Goal: Contribute content: Contribute content

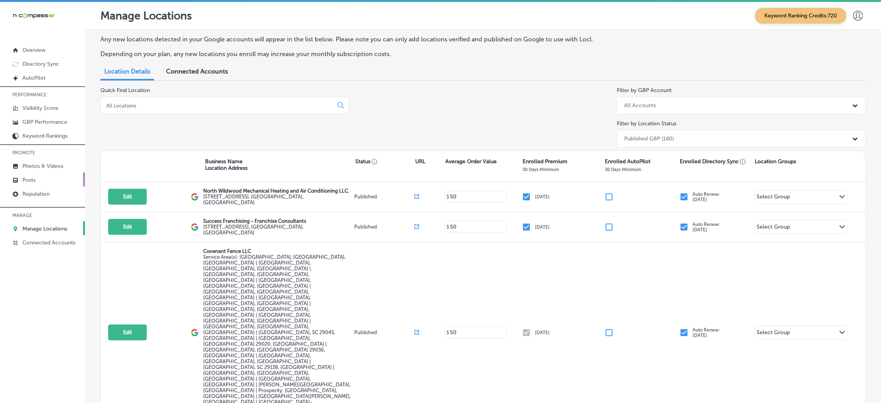
click at [51, 176] on link "Posts" at bounding box center [42, 179] width 85 height 14
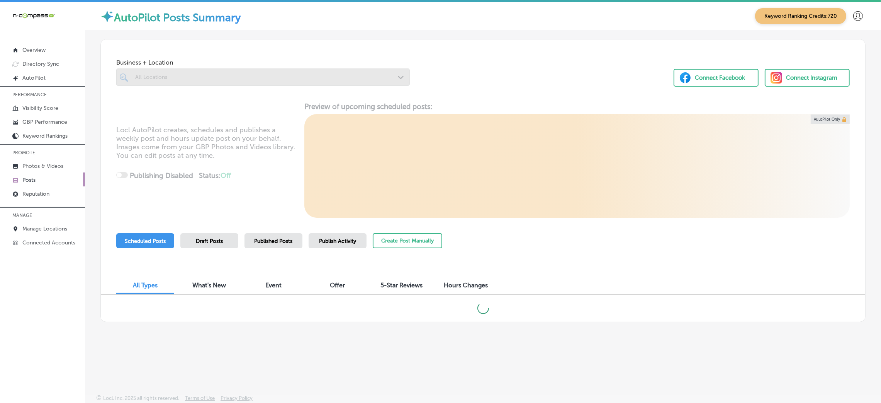
click at [166, 73] on div at bounding box center [263, 76] width 294 height 17
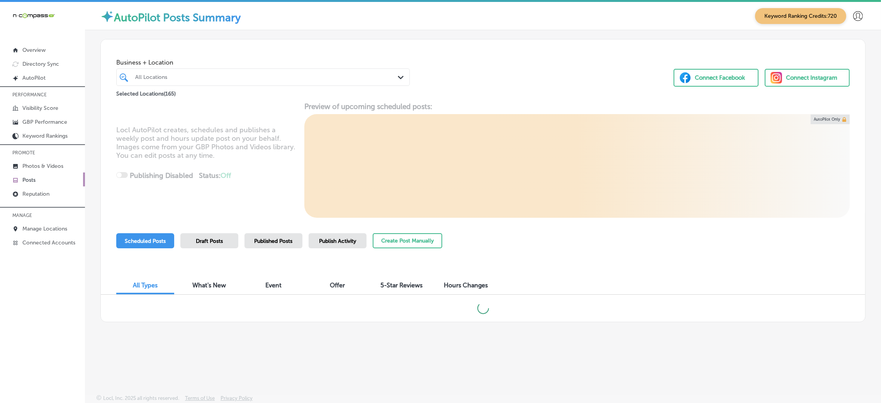
click at [166, 74] on div "All Locations" at bounding box center [267, 77] width 264 height 7
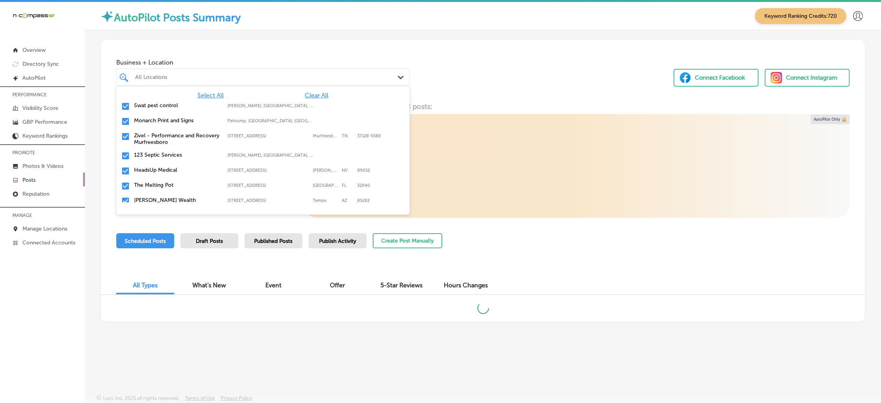
click at [166, 74] on div "All Locations" at bounding box center [267, 77] width 264 height 7
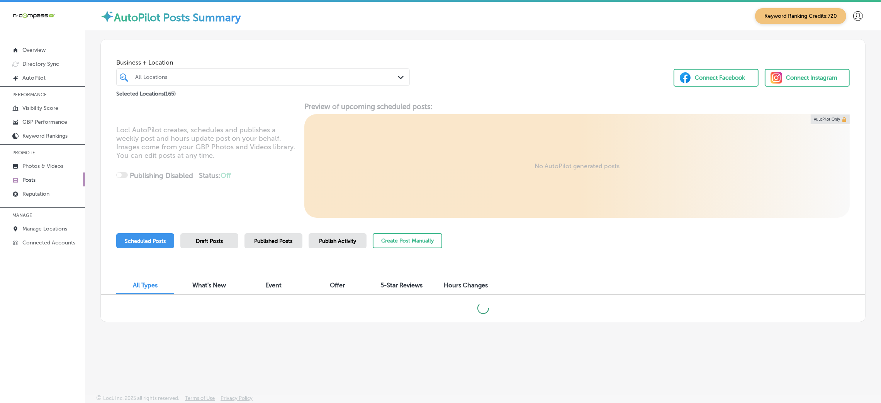
click at [166, 74] on div "All Locations" at bounding box center [267, 77] width 264 height 7
click at [400, 243] on button "Create Post Manually" at bounding box center [408, 240] width 70 height 15
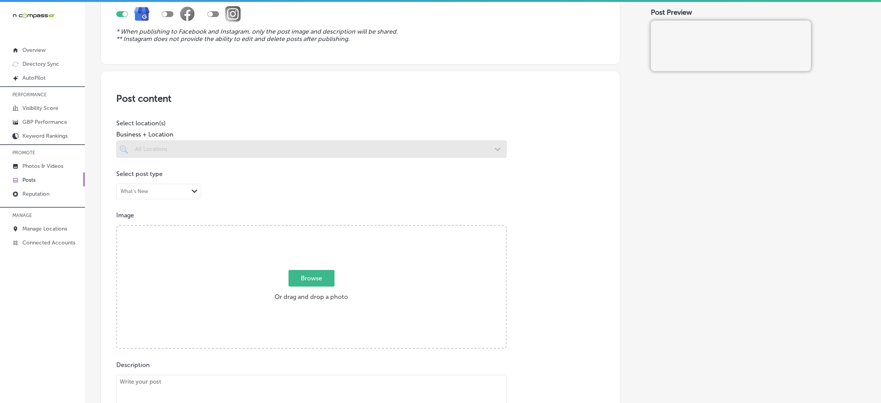
scroll to position [90, 0]
click at [49, 164] on p "Photos & Videos" at bounding box center [42, 166] width 41 height 7
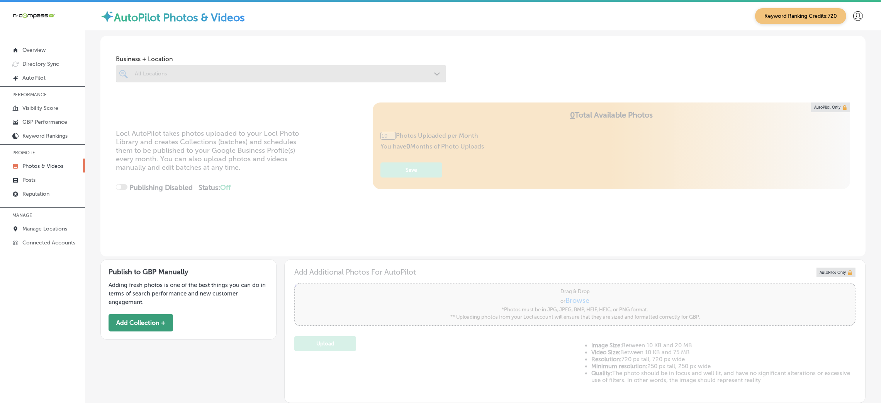
click at [154, 326] on button "Add Collection +" at bounding box center [141, 322] width 65 height 17
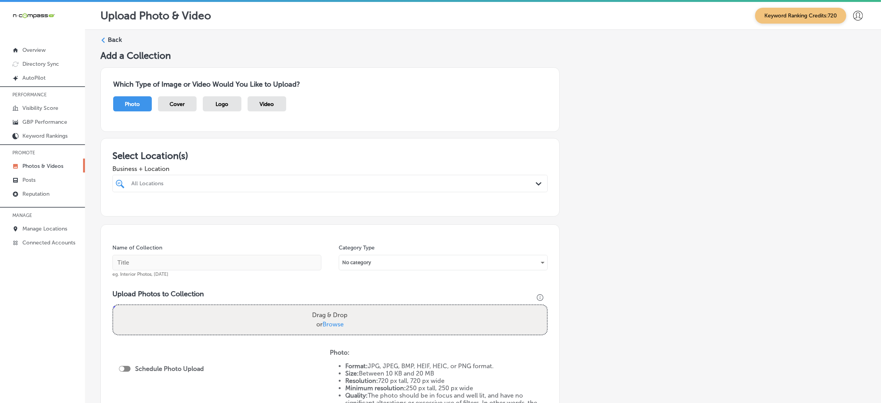
click at [143, 181] on div "All Locations" at bounding box center [333, 183] width 405 height 7
click at [166, 210] on label "Southern Painting [GEOGRAPHIC_DATA]" at bounding box center [194, 211] width 128 height 7
type input "[PERSON_NAME]"
click at [251, 142] on div "Select Location(s) Business + Location [PERSON_NAME][GEOGRAPHIC_DATA][PERSON_NA…" at bounding box center [329, 177] width 459 height 78
click at [176, 265] on input "text" at bounding box center [216, 262] width 209 height 15
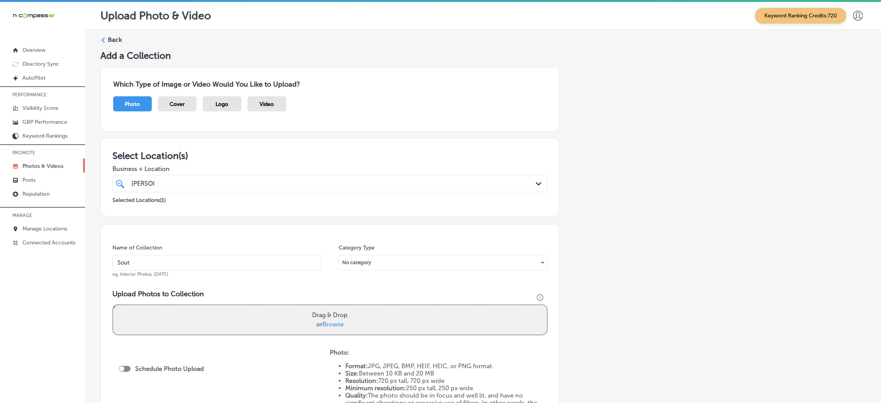
type input "Southern-Painting-[GEOGRAPHIC_DATA]-[GEOGRAPHIC_DATA]-painter"
click at [108, 36] on label "Back" at bounding box center [115, 40] width 14 height 9
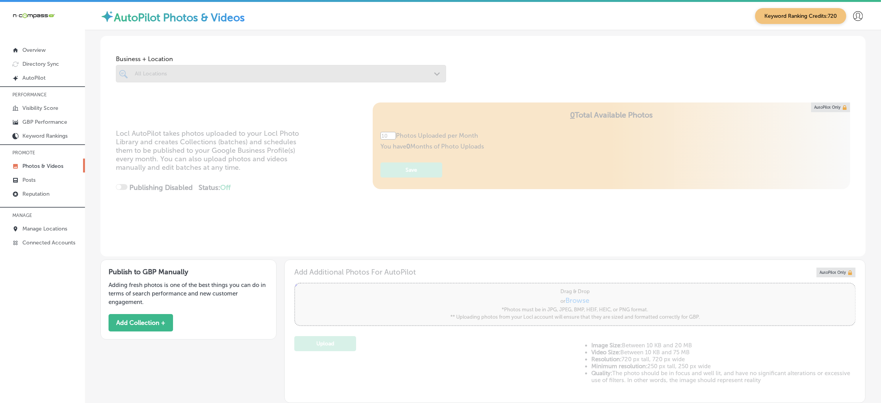
type input "5"
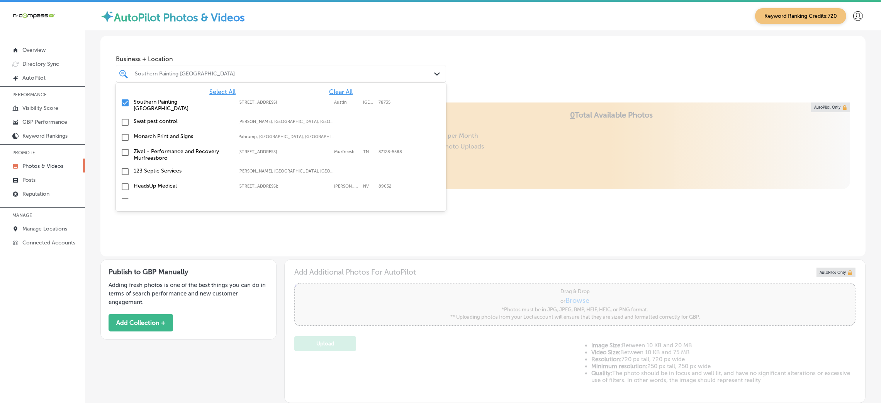
click at [131, 78] on div "Southern Painting [GEOGRAPHIC_DATA]" at bounding box center [281, 74] width 300 height 12
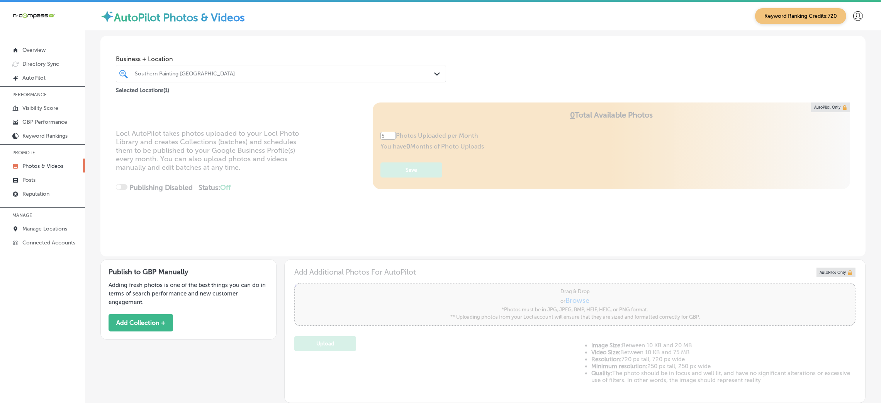
click at [361, 53] on div "Business + Location Southern Painting [GEOGRAPHIC_DATA] Path Created with Sketc…" at bounding box center [281, 66] width 330 height 31
click at [154, 317] on button "Add Collection +" at bounding box center [141, 322] width 65 height 17
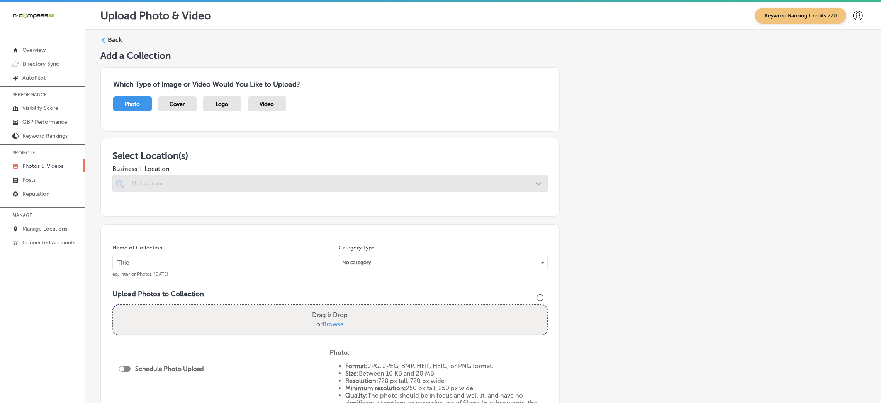
click at [159, 185] on div at bounding box center [329, 183] width 435 height 17
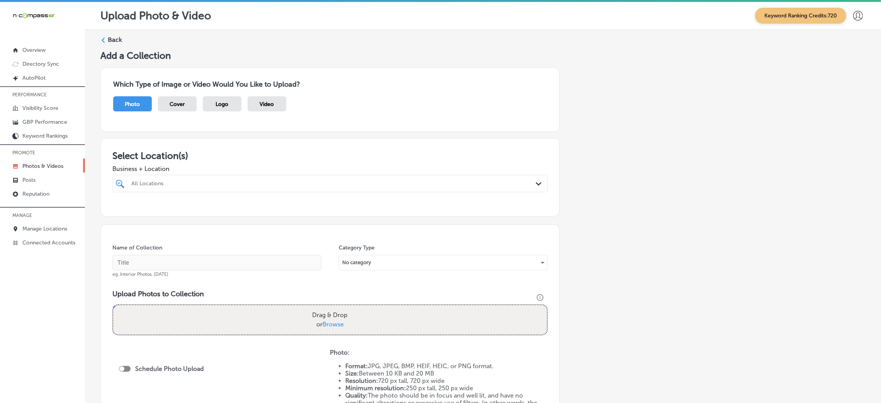
click at [159, 185] on div "All Locations" at bounding box center [333, 183] width 405 height 7
click at [173, 205] on div "[GEOGRAPHIC_DATA][STREET_ADDRESS][STREET_ADDRESS]" at bounding box center [329, 212] width 435 height 15
type input "southern"
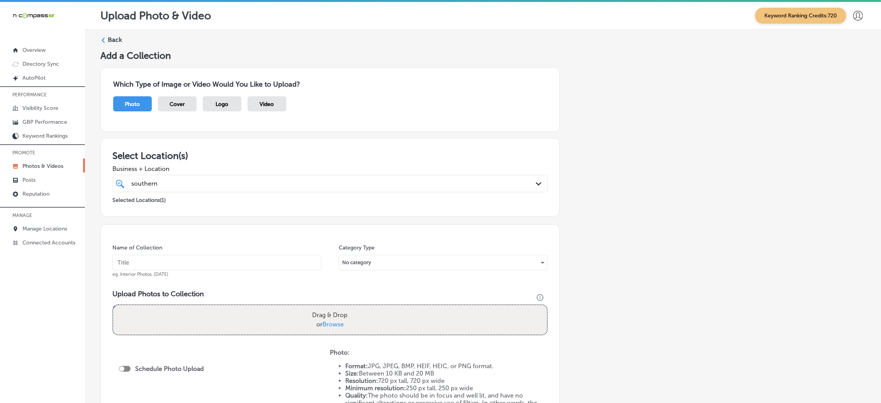
click at [190, 262] on input "text" at bounding box center [216, 262] width 209 height 15
type input "A"
type input "Southern-Painting-[GEOGRAPHIC_DATA]-[GEOGRAPHIC_DATA]-painter"
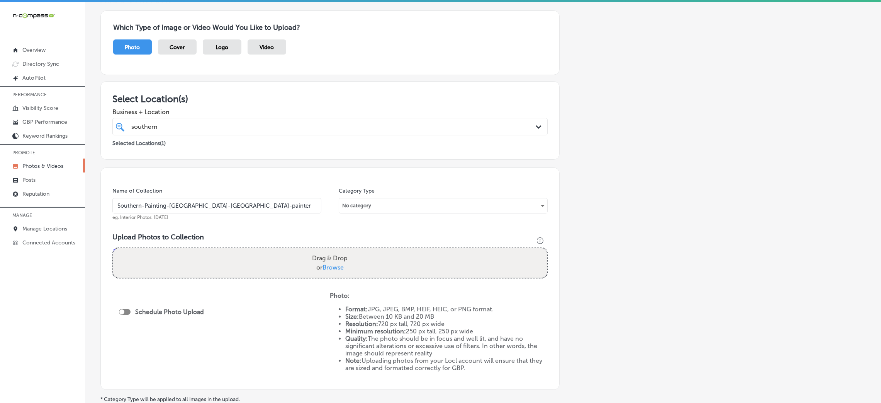
scroll to position [76, 0]
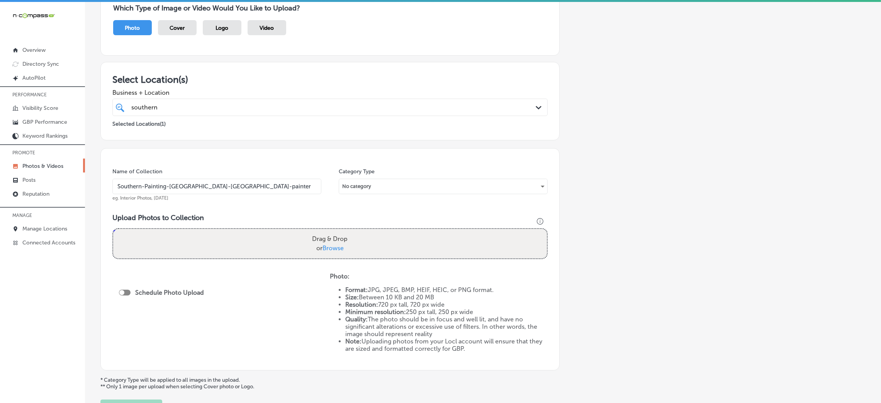
click at [121, 294] on div "Schedule Photo Upload" at bounding box center [163, 292] width 89 height 7
click at [124, 294] on div at bounding box center [125, 292] width 12 height 6
checkbox input "true"
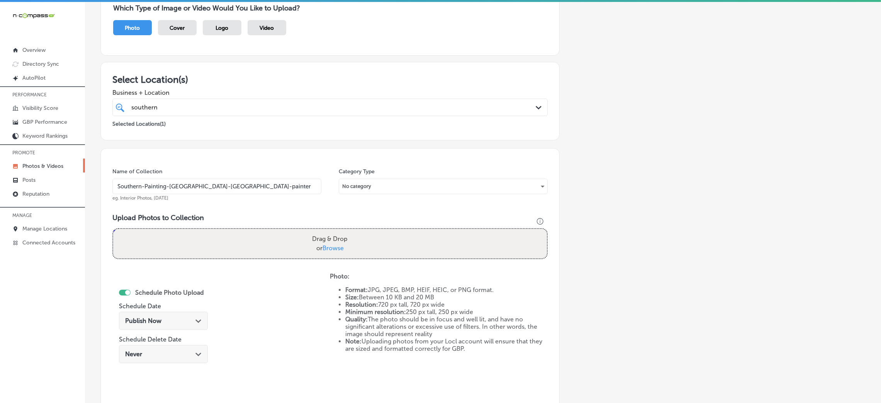
click at [156, 320] on span "Publish Now" at bounding box center [143, 320] width 36 height 7
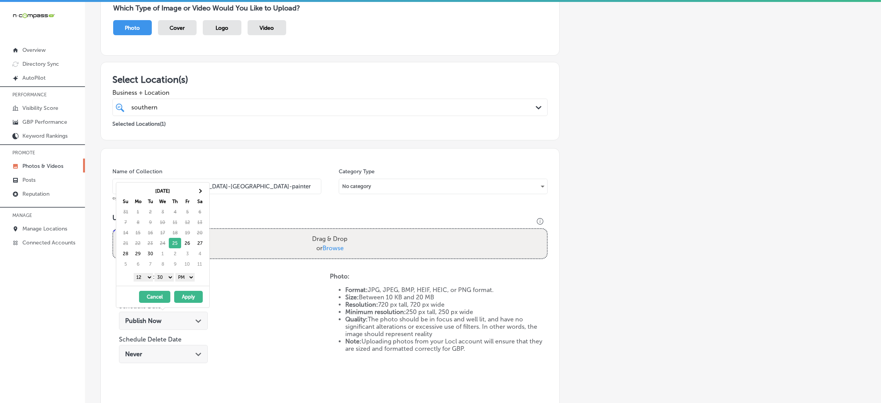
click at [151, 277] on select "1 2 3 4 5 6 7 8 9 10 11 12" at bounding box center [143, 277] width 19 height 9
click at [139, 278] on select "1 2 3 4 5 6 7 8 9 10 11 12" at bounding box center [143, 277] width 19 height 9
click at [163, 277] on select "00 10 20 30 40 50" at bounding box center [164, 277] width 19 height 9
click at [182, 301] on button "Apply" at bounding box center [188, 297] width 29 height 12
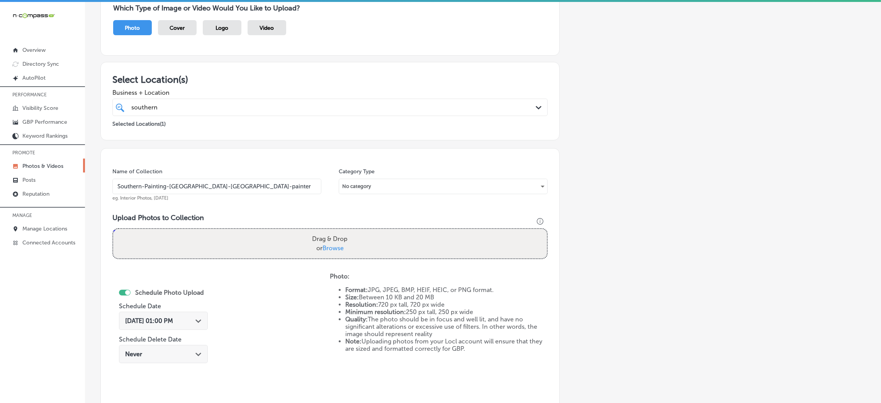
scroll to position [118, 0]
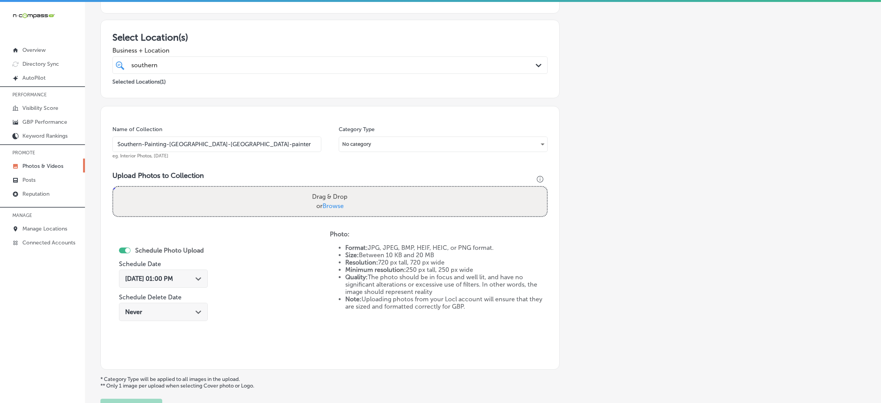
click at [321, 199] on label "Drag & Drop or Browse" at bounding box center [330, 201] width 42 height 25
click at [321, 189] on input "Drag & Drop or Browse" at bounding box center [330, 188] width 434 height 2
type input "C:\fakepath\Southern Painting Austin South-2.png"
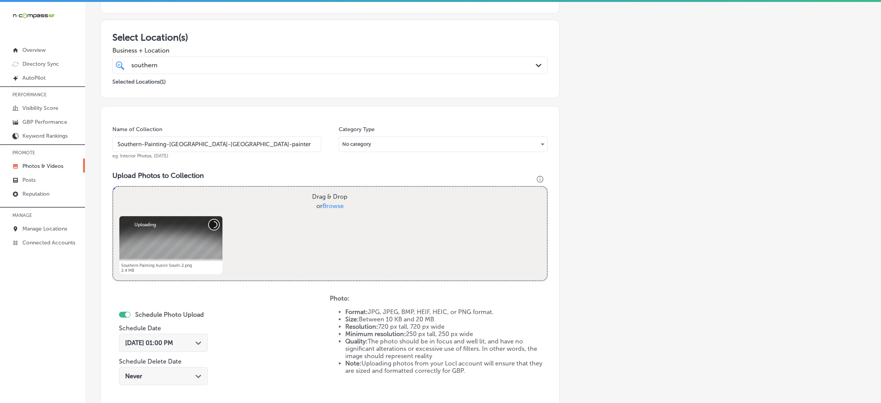
click at [209, 226] on button "Cancel" at bounding box center [214, 224] width 10 height 10
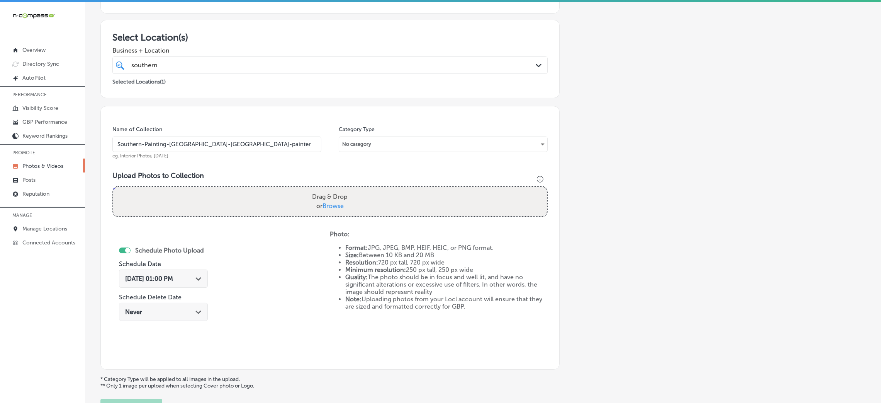
click at [256, 190] on div "Drag & Drop or Browse" at bounding box center [330, 201] width 434 height 29
click at [113, 187] on input "Drag & Drop or Browse" at bounding box center [330, 188] width 434 height 2
type input "C:\fakepath\Southern Painting Austin South-2 (1).png"
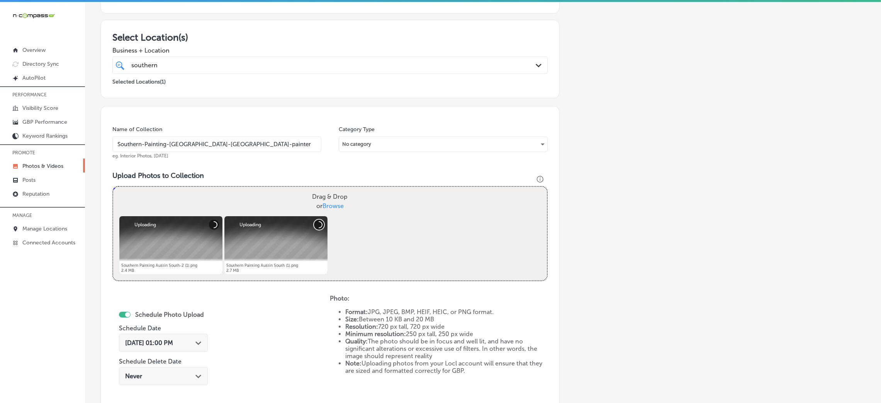
scroll to position [247, 0]
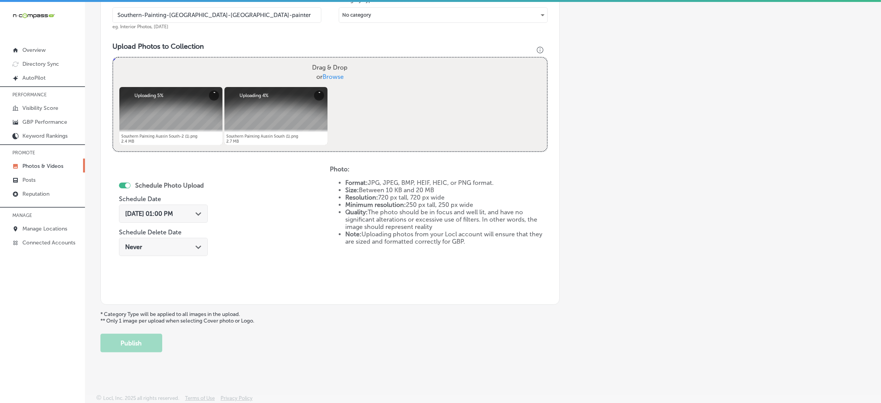
click at [140, 216] on span "[DATE] 01:00 PM" at bounding box center [149, 213] width 48 height 7
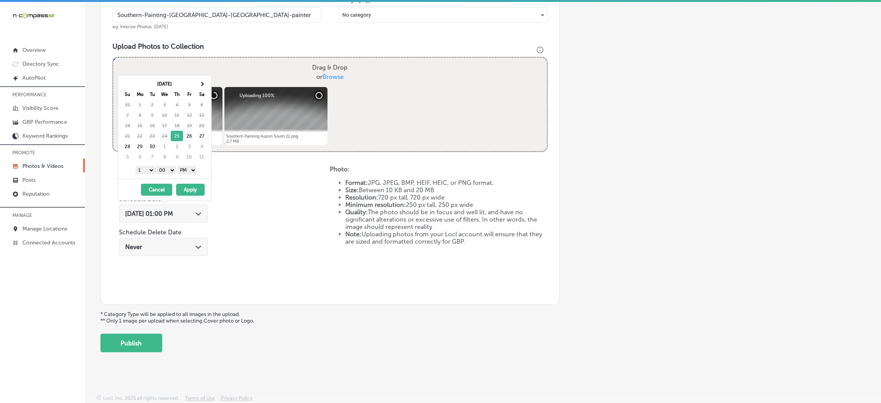
click at [190, 194] on button "Apply" at bounding box center [190, 190] width 29 height 12
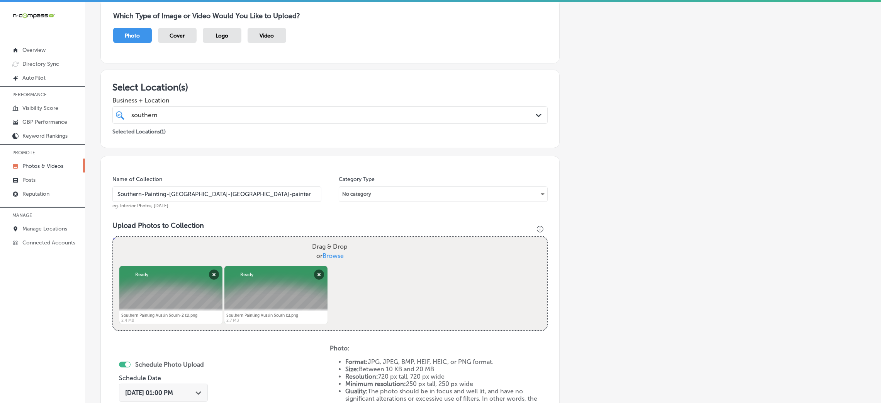
scroll to position [66, 0]
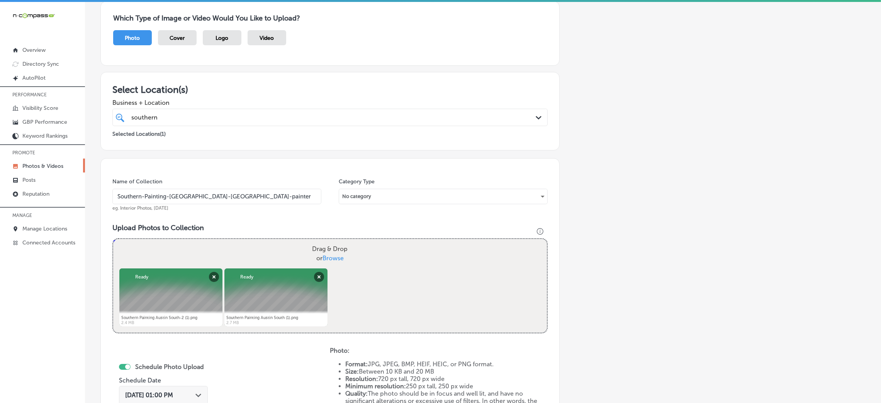
click at [509, 122] on div "southern southern" at bounding box center [330, 117] width 405 height 12
click at [602, 141] on div "Add a Collection Which Type of Image or Video Would You Like to Upload? Photo C…" at bounding box center [482, 258] width 765 height 549
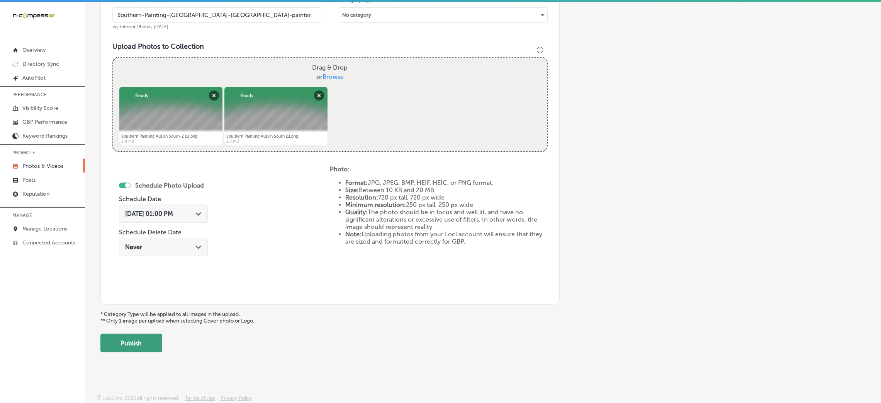
click at [150, 344] on button "Publish" at bounding box center [131, 342] width 62 height 19
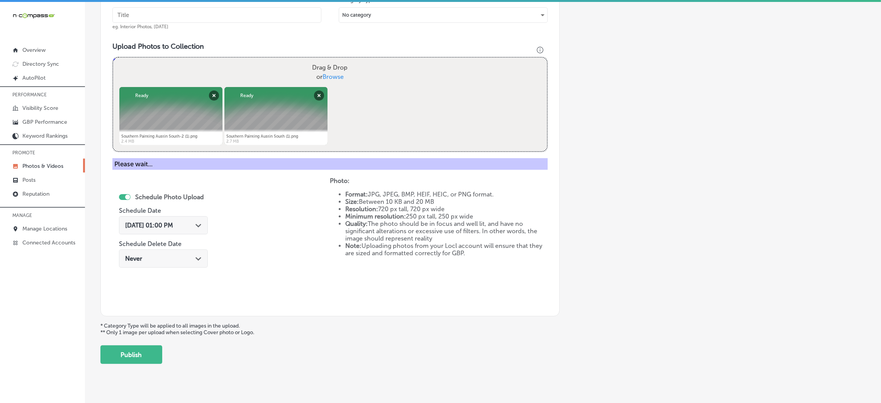
scroll to position [184, 0]
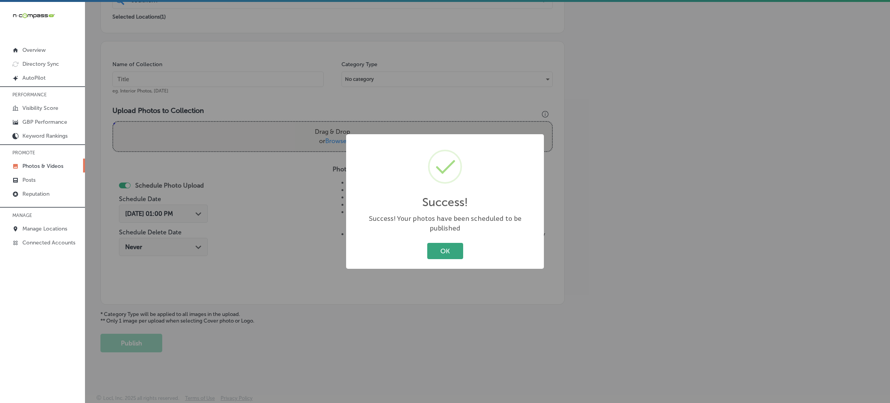
click at [436, 243] on button "OK" at bounding box center [445, 251] width 36 height 16
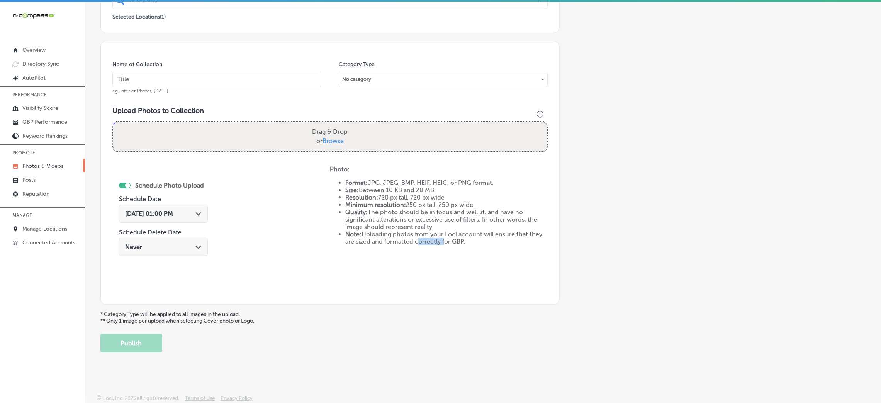
click at [436, 243] on li "Note: Uploading photos from your Locl account will ensure that they are sized a…" at bounding box center [446, 237] width 202 height 15
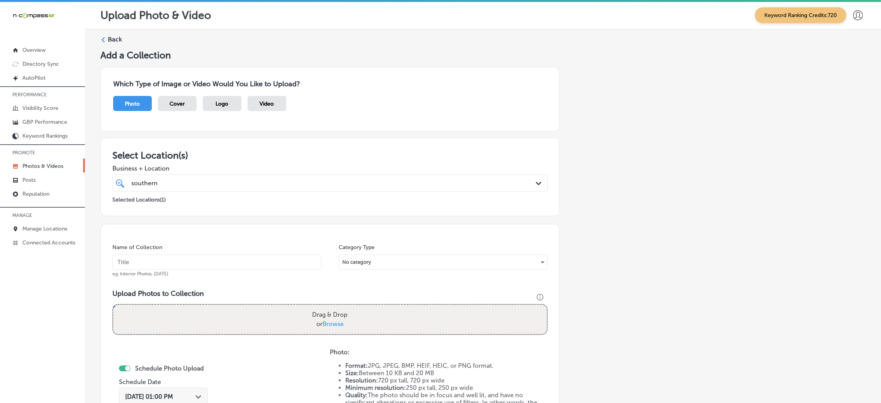
scroll to position [0, 0]
